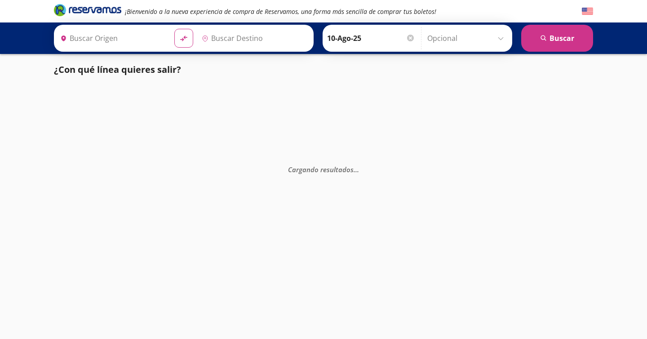
type input "[GEOGRAPHIC_DATA], [GEOGRAPHIC_DATA]"
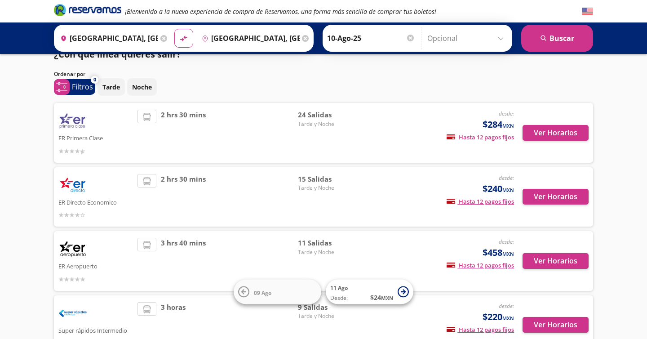
scroll to position [16, 0]
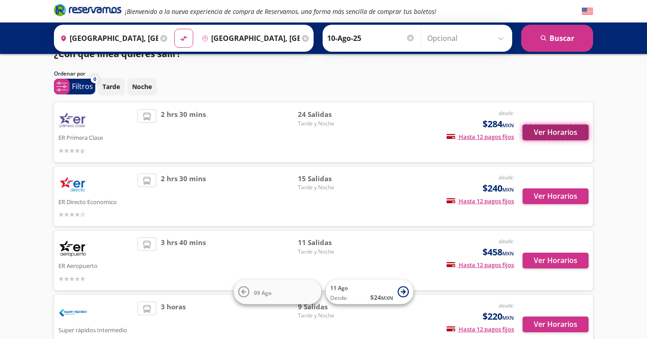
click at [552, 129] on button "Ver Horarios" at bounding box center [555, 132] width 66 height 16
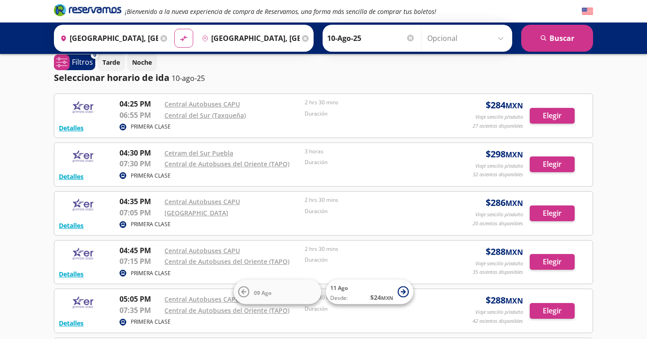
scroll to position [12, 0]
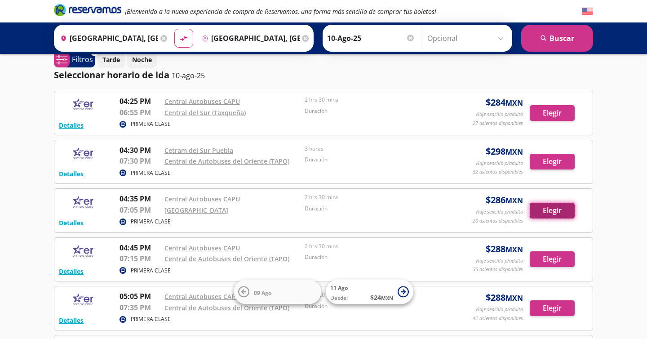
click at [563, 205] on button "Elegir" at bounding box center [552, 211] width 45 height 16
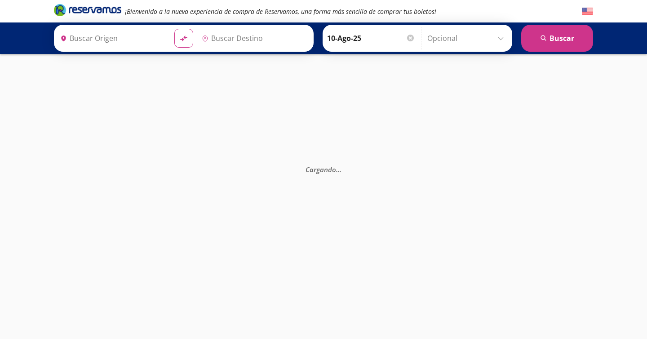
type input "[GEOGRAPHIC_DATA], [GEOGRAPHIC_DATA]"
